Goal: Task Accomplishment & Management: Manage account settings

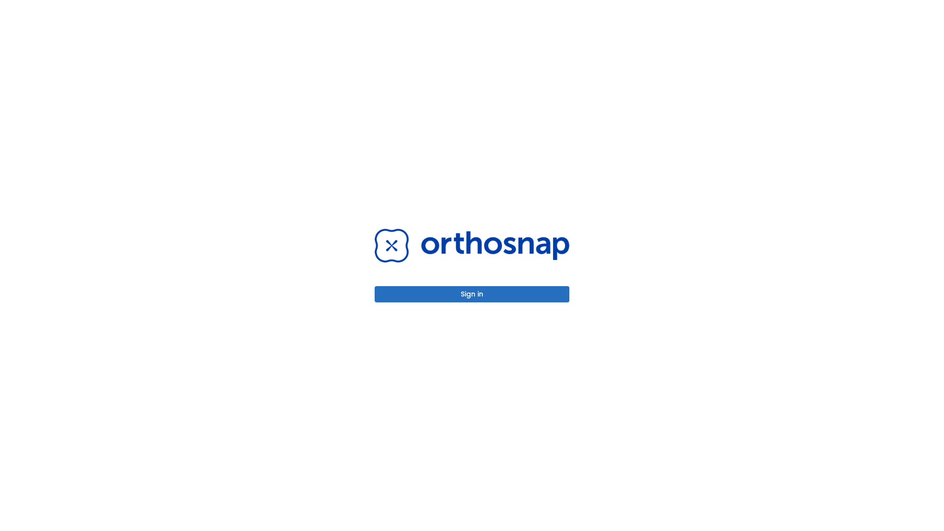
click at [472, 294] on button "Sign in" at bounding box center [472, 294] width 195 height 16
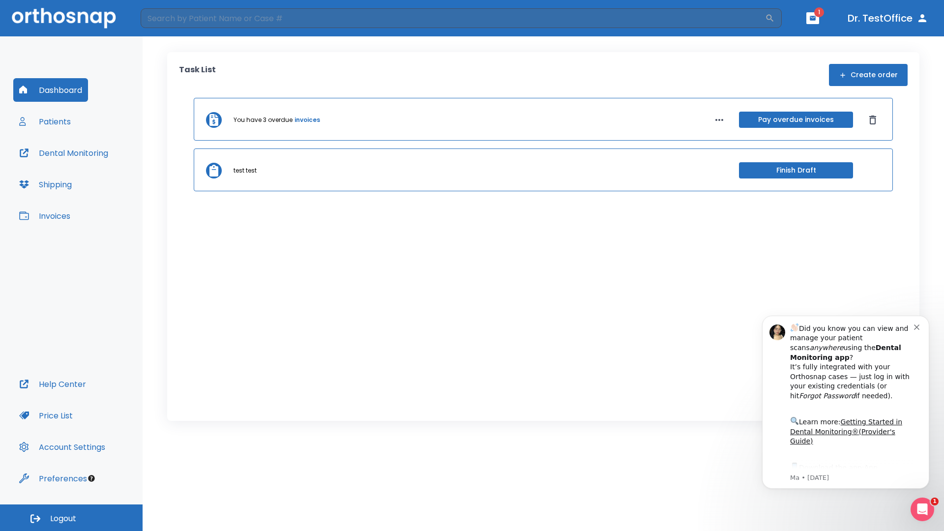
click at [71, 518] on span "Logout" at bounding box center [63, 519] width 26 height 11
